Goal: Information Seeking & Learning: Learn about a topic

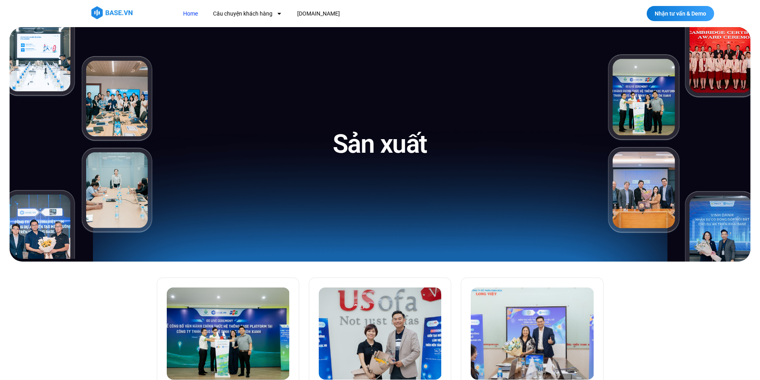
click at [199, 9] on link "Home" at bounding box center [190, 13] width 27 height 15
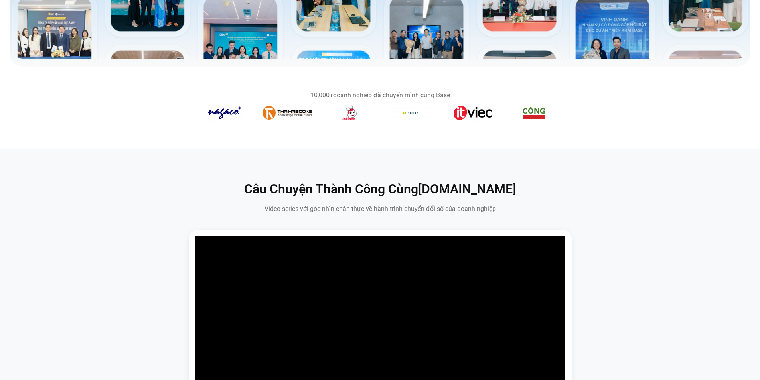
scroll to position [359, 0]
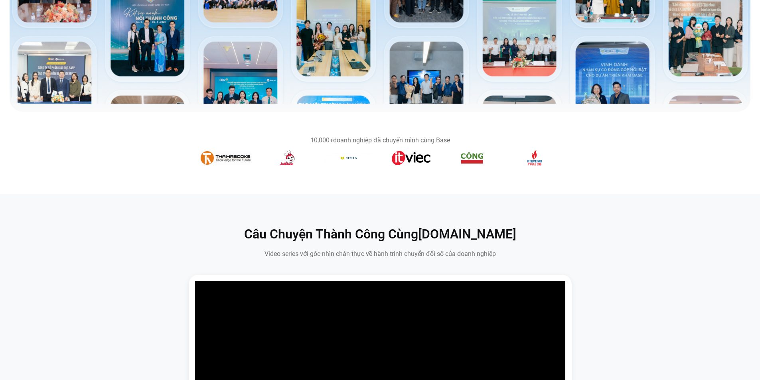
click at [421, 139] on div "10,000+ doanh nghiệp đã chuyển mình cùng Base" at bounding box center [380, 140] width 359 height 6
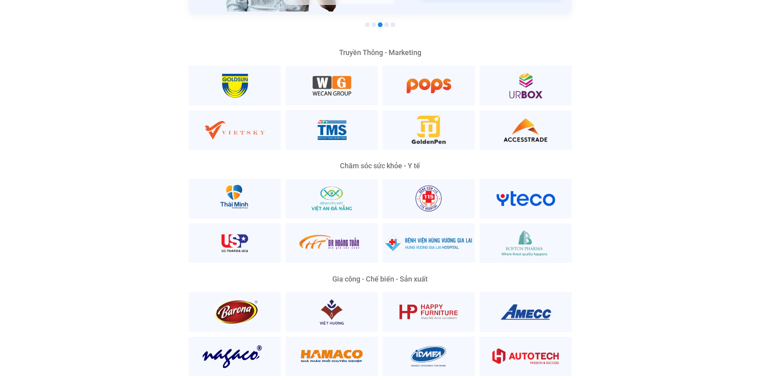
scroll to position [1716, 0]
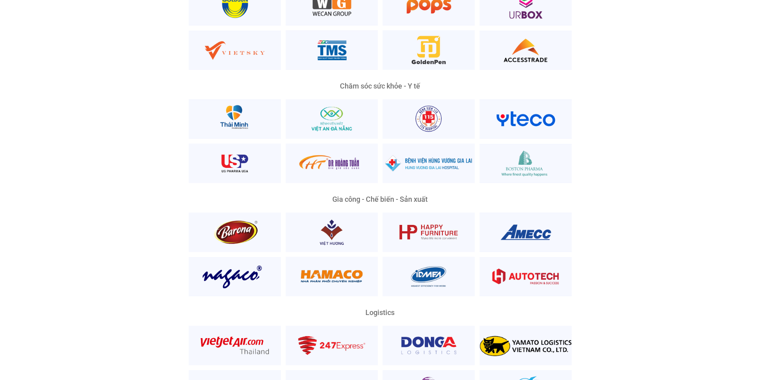
click at [616, 229] on div "Nền Tảng Quản Trị Phổ Biến Nhất Phù Hợp Mọi Quy Mô Và Lĩnh Vực Ông Lương Đăng K…" at bounding box center [380, 216] width 748 height 922
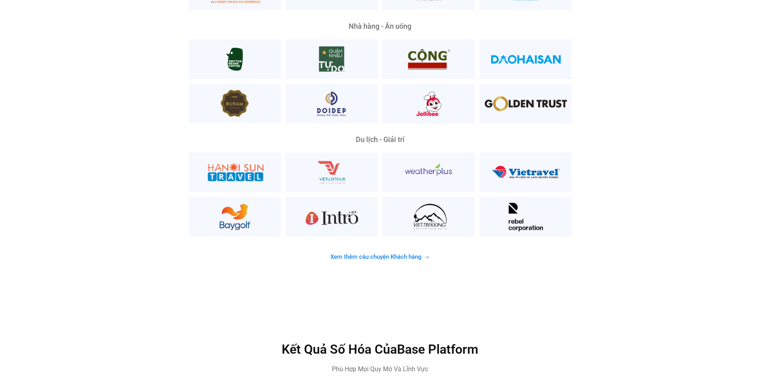
scroll to position [2195, 0]
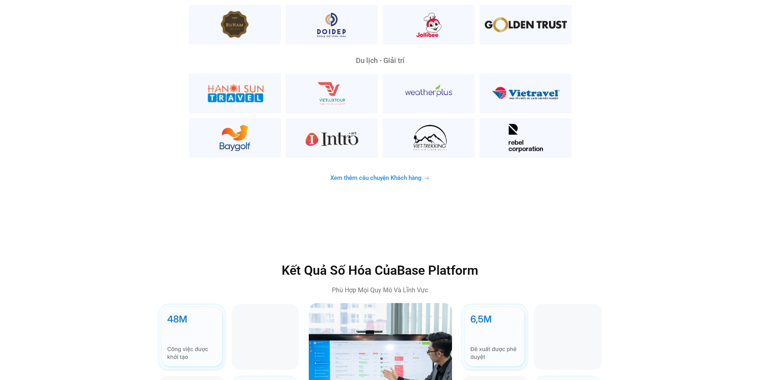
click at [429, 176] on icon at bounding box center [427, 179] width 6 height 6
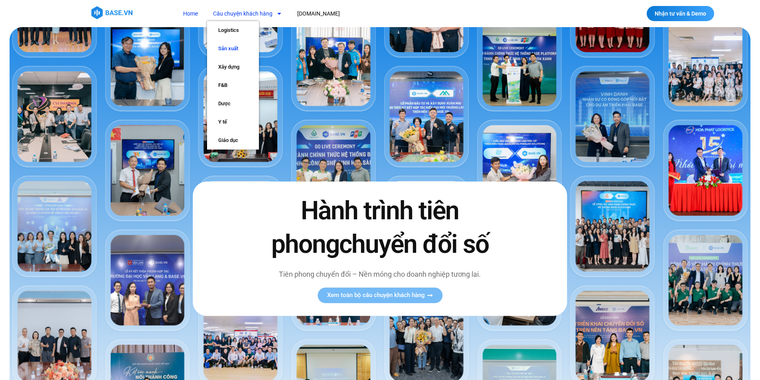
click at [238, 47] on link "Sản xuất" at bounding box center [233, 49] width 52 height 18
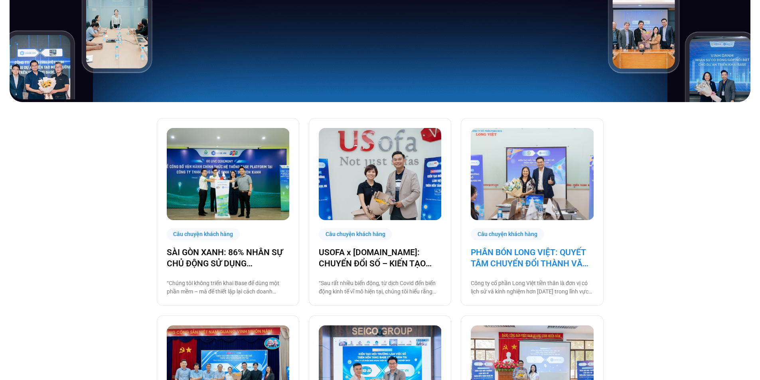
scroll to position [319, 0]
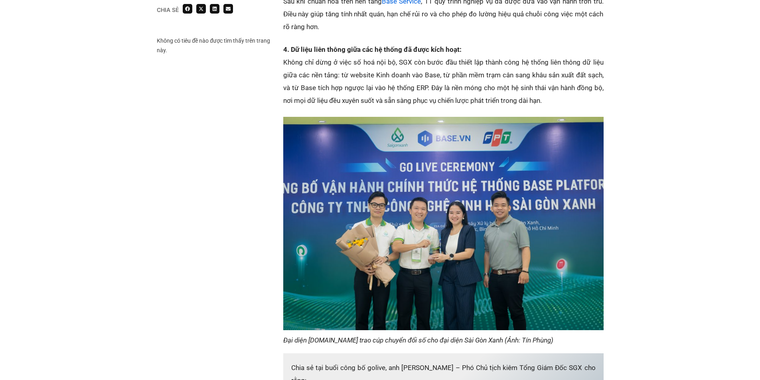
scroll to position [1476, 0]
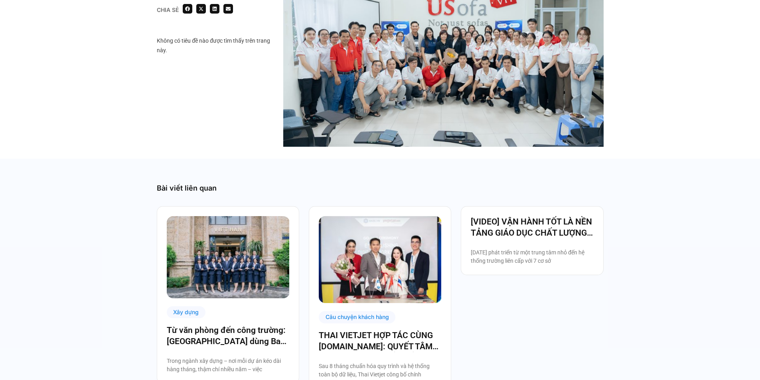
scroll to position [1716, 0]
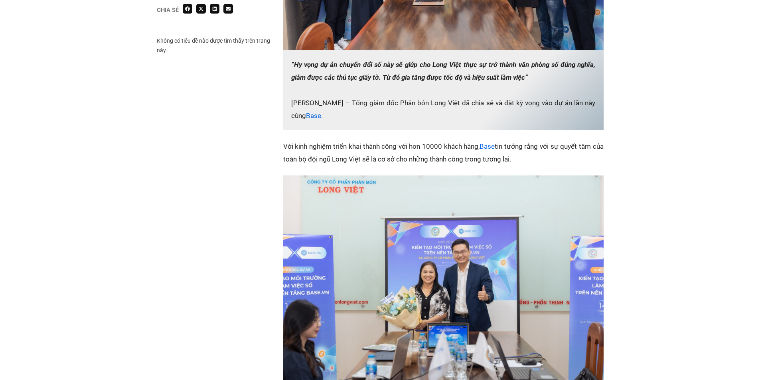
scroll to position [878, 0]
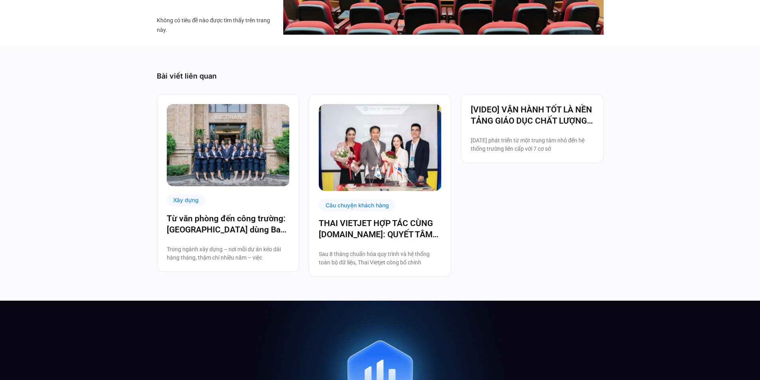
scroll to position [1636, 0]
